Goal: Information Seeking & Learning: Learn about a topic

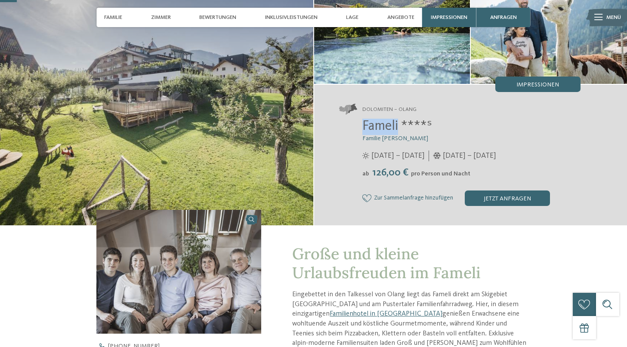
scroll to position [354, 0]
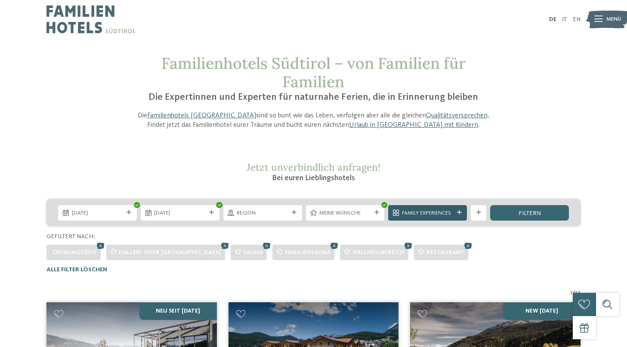
click at [455, 211] on div at bounding box center [459, 213] width 8 height 5
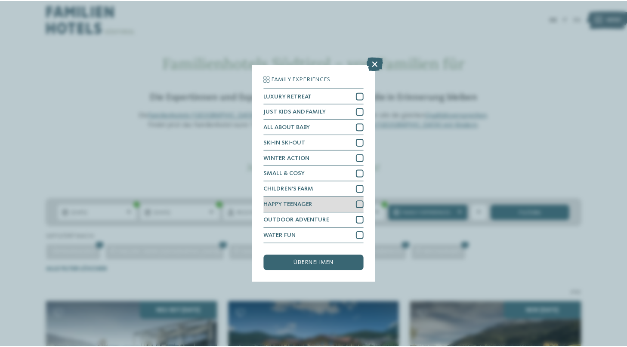
scroll to position [25, 0]
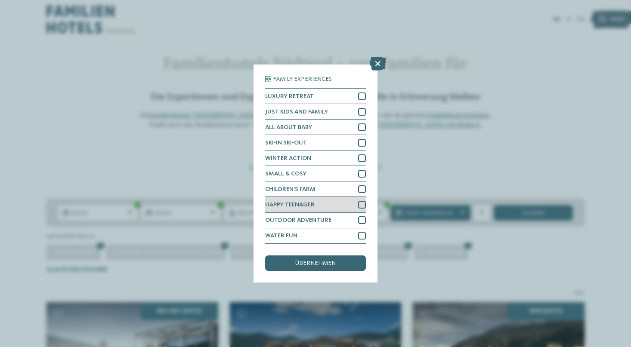
click at [359, 201] on div at bounding box center [362, 205] width 8 height 8
click at [341, 256] on div "übernehmen" at bounding box center [315, 263] width 101 height 15
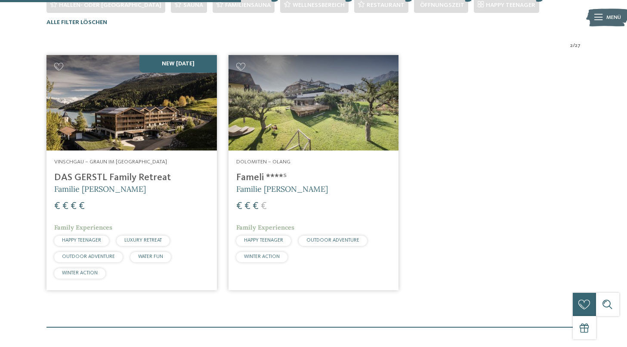
scroll to position [248, 0]
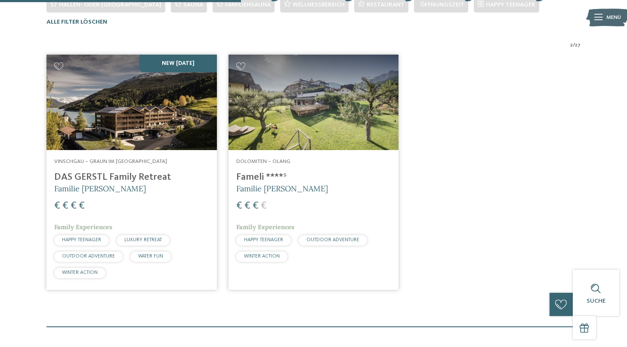
click at [158, 183] on h5 "Familie [PERSON_NAME]" at bounding box center [131, 188] width 155 height 11
click at [143, 177] on h4 "DAS GERSTL Family Retreat" at bounding box center [131, 178] width 155 height 12
click at [78, 188] on span "Familie [PERSON_NAME]" at bounding box center [100, 189] width 92 height 10
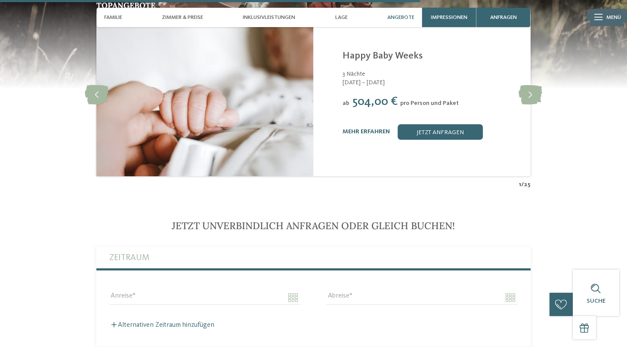
scroll to position [1686, 0]
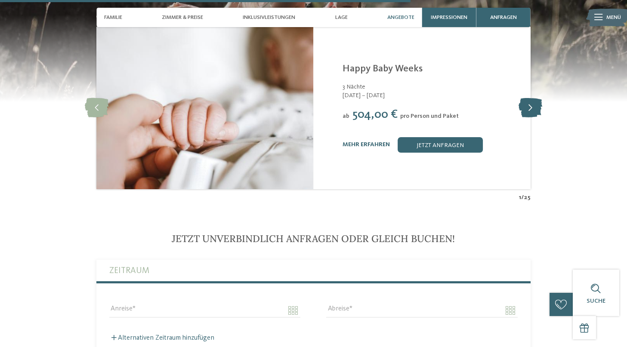
click at [539, 98] on icon at bounding box center [531, 107] width 24 height 19
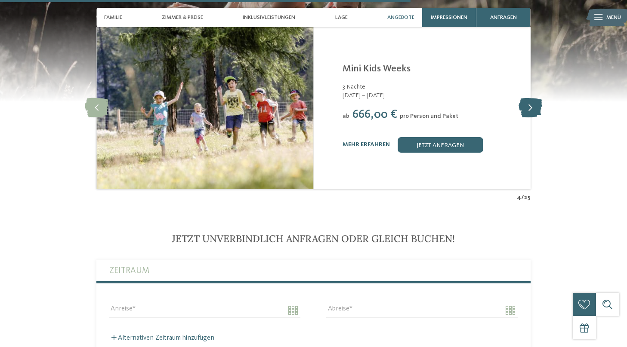
click at [539, 98] on icon at bounding box center [531, 107] width 24 height 19
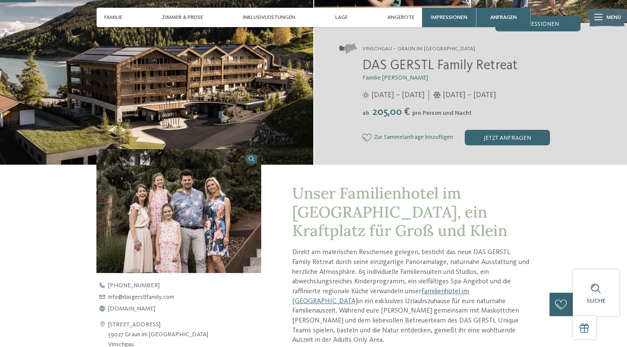
scroll to position [126, 0]
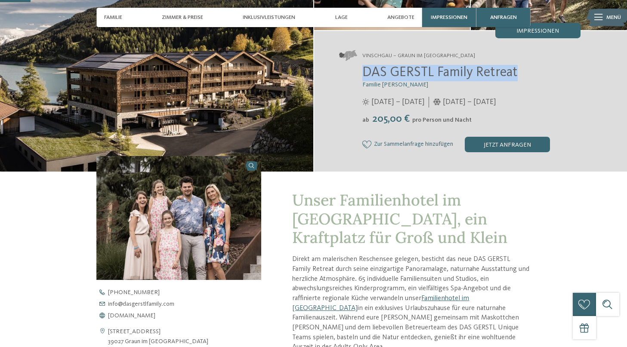
drag, startPoint x: 363, startPoint y: 72, endPoint x: 547, endPoint y: 72, distance: 184.3
click at [547, 72] on h2 "DAS GERSTL Family Retreat" at bounding box center [472, 73] width 218 height 16
copy span "DAS GERSTL Family Retreat"
click at [453, 69] on span "DAS GERSTL Family Retreat" at bounding box center [440, 73] width 155 height 14
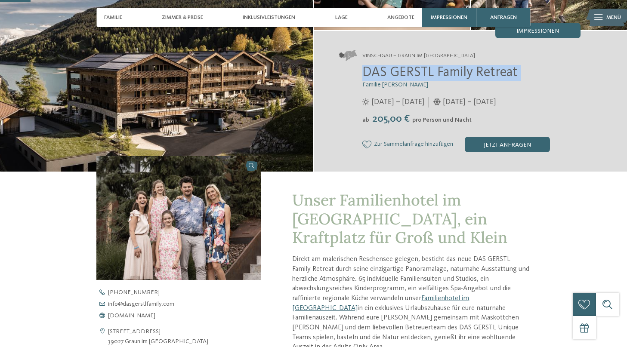
click at [453, 69] on span "DAS GERSTL Family Retreat" at bounding box center [440, 73] width 155 height 14
copy div "DAS GERSTL Family Retreat"
